Goal: Task Accomplishment & Management: Manage account settings

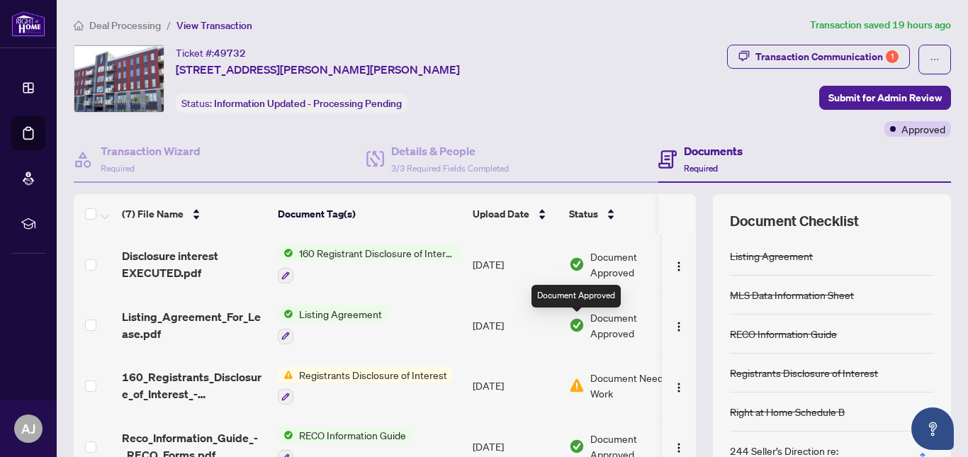
click at [578, 329] on img at bounding box center [577, 326] width 16 height 16
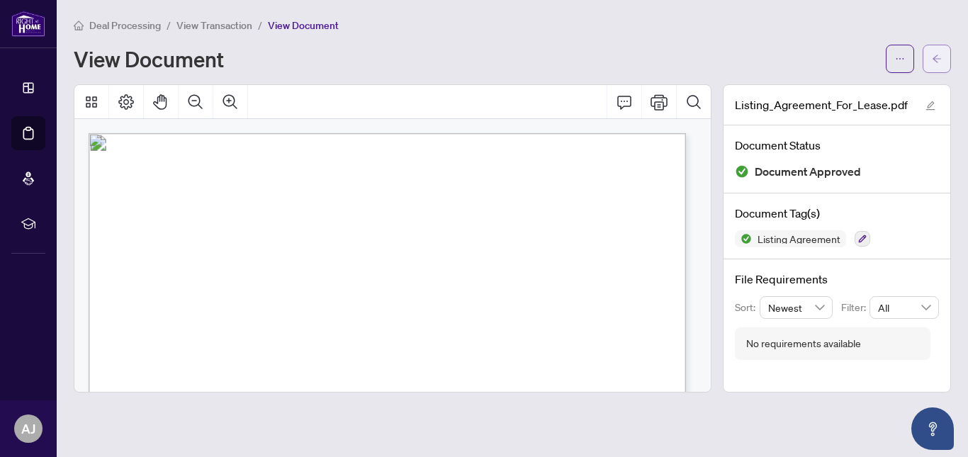
click at [932, 65] on span "button" at bounding box center [937, 58] width 10 height 23
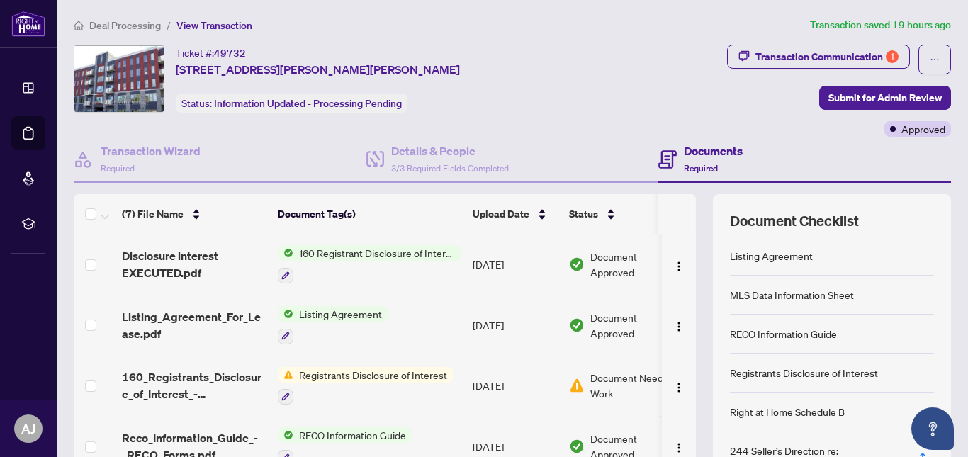
click at [356, 254] on span "160 Registrant Disclosure of Interest - Acquisition ofProperty" at bounding box center [377, 253] width 168 height 16
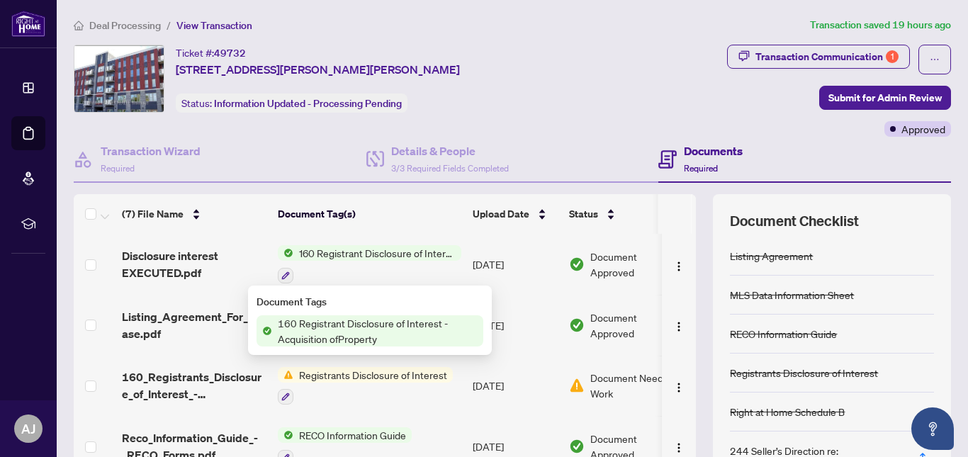
click at [354, 329] on span "160 Registrant Disclosure of Interest - Acquisition ofProperty" at bounding box center [377, 330] width 211 height 31
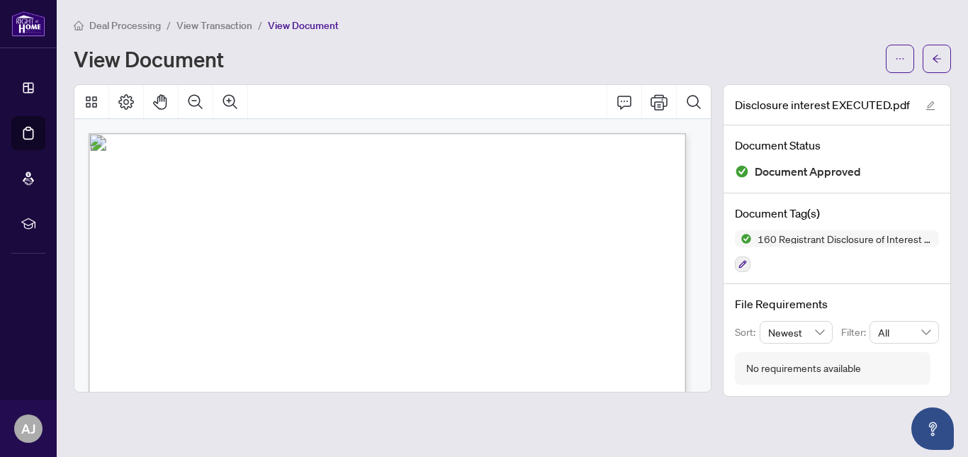
click at [230, 30] on span "View Transaction" at bounding box center [214, 25] width 76 height 13
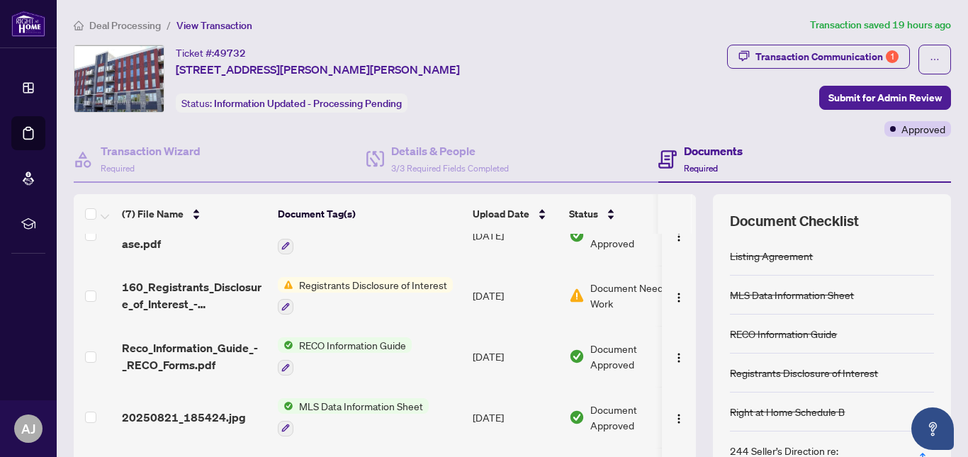
scroll to position [89, 0]
click at [673, 298] on img "button" at bounding box center [678, 298] width 11 height 11
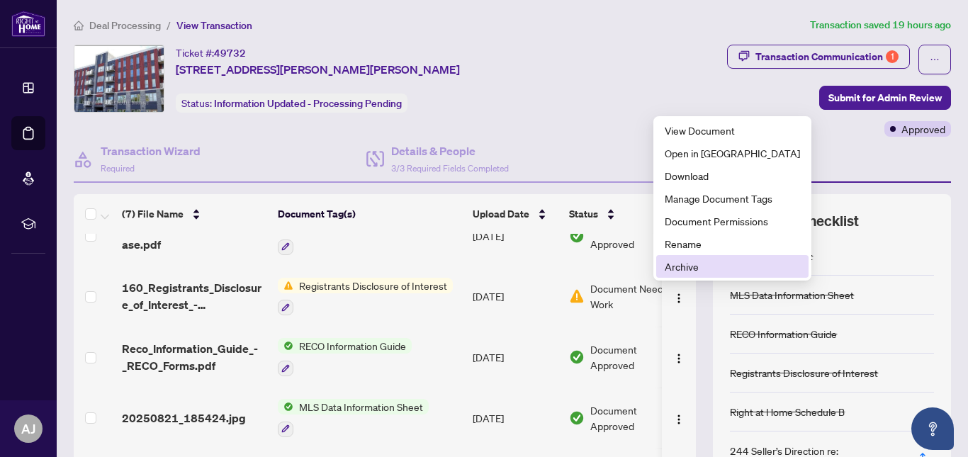
click at [679, 267] on span "Archive" at bounding box center [732, 267] width 135 height 16
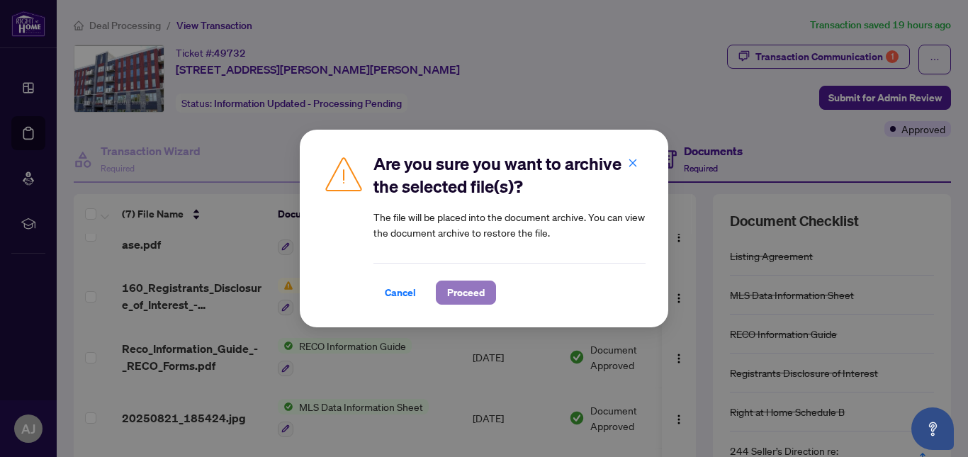
click at [457, 299] on span "Proceed" at bounding box center [466, 292] width 38 height 23
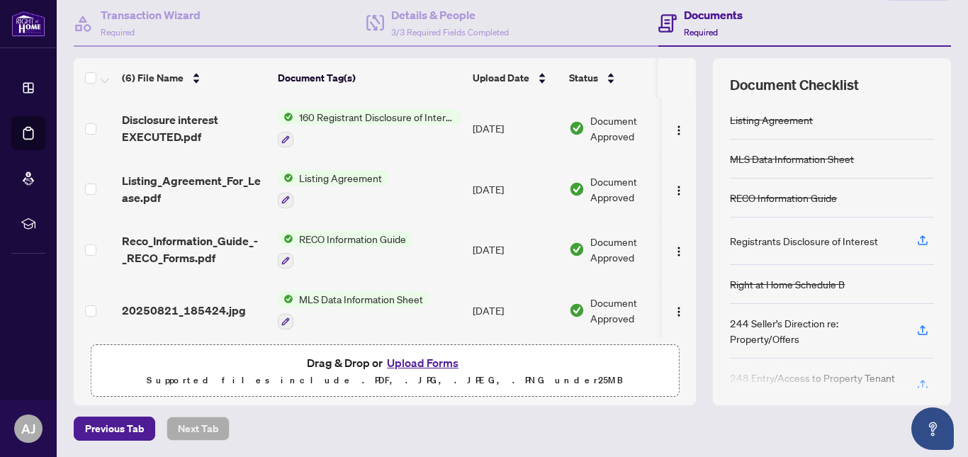
scroll to position [0, 0]
